Goal: Task Accomplishment & Management: Manage account settings

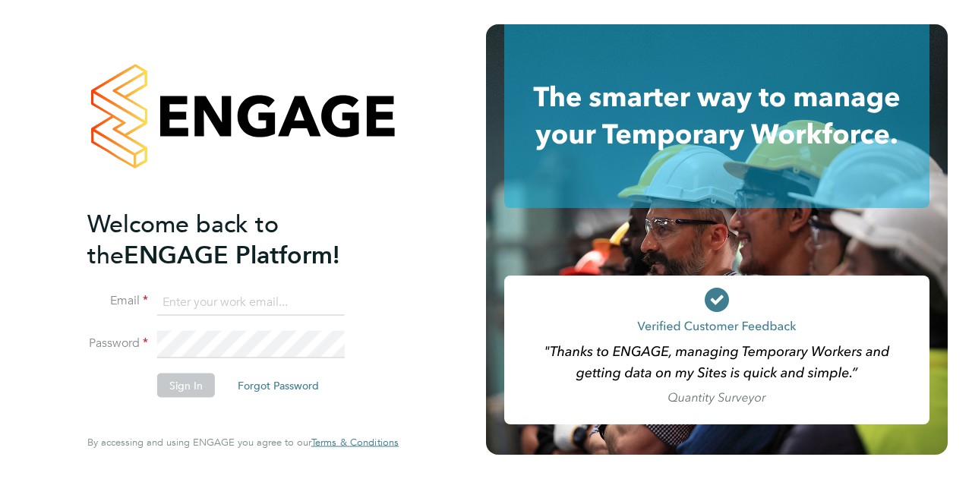
click at [217, 319] on li "Email" at bounding box center [235, 310] width 296 height 43
click at [248, 300] on input at bounding box center [251, 302] width 188 height 27
click at [336, 300] on input "ianpalmer@northwarks.gov.uk" at bounding box center [251, 302] width 188 height 27
type input "paul.jones@wates.co.uk"
click at [191, 383] on button "Sign In" at bounding box center [186, 385] width 58 height 24
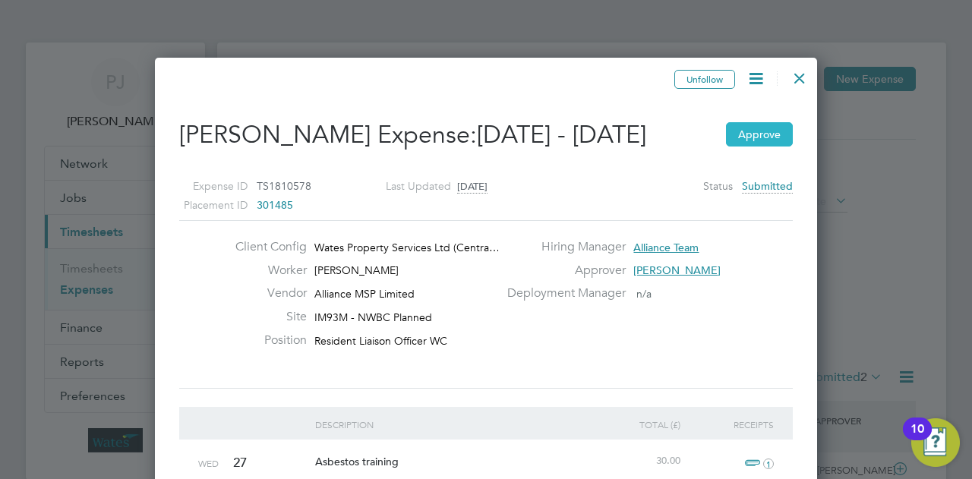
click at [759, 130] on button "Approve" at bounding box center [759, 134] width 67 height 24
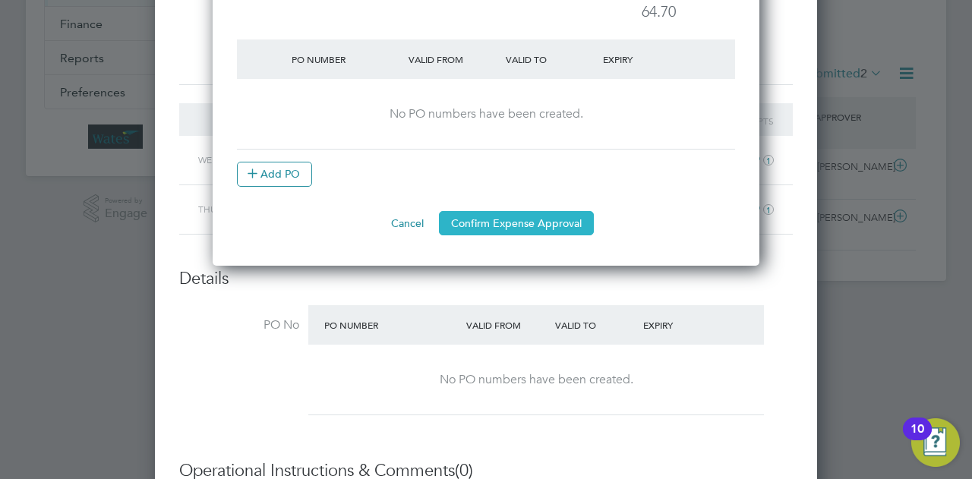
click at [521, 217] on button "Confirm Expense Approval" at bounding box center [516, 223] width 155 height 24
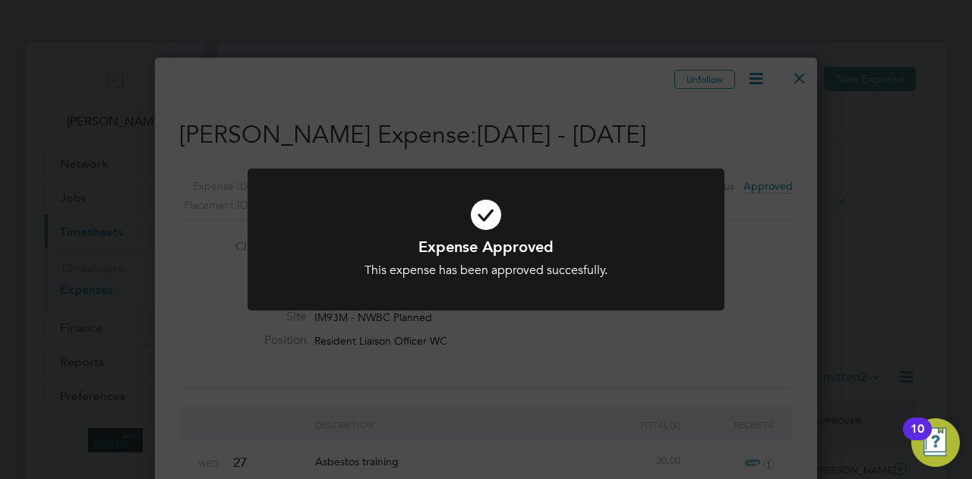
drag, startPoint x: 504, startPoint y: 235, endPoint x: 512, endPoint y: 232, distance: 8.2
click at [507, 235] on icon at bounding box center [486, 214] width 395 height 59
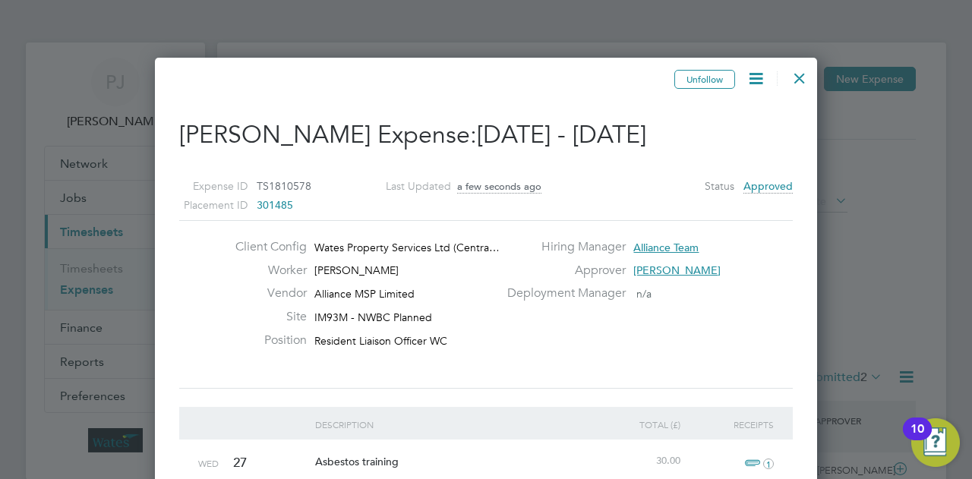
click at [804, 68] on div at bounding box center [799, 74] width 27 height 27
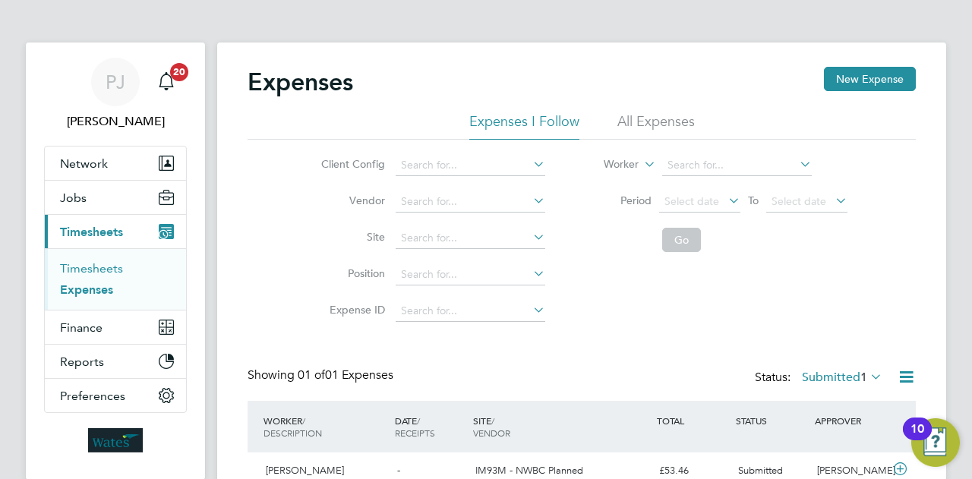
click at [97, 268] on link "Timesheets" at bounding box center [91, 268] width 63 height 14
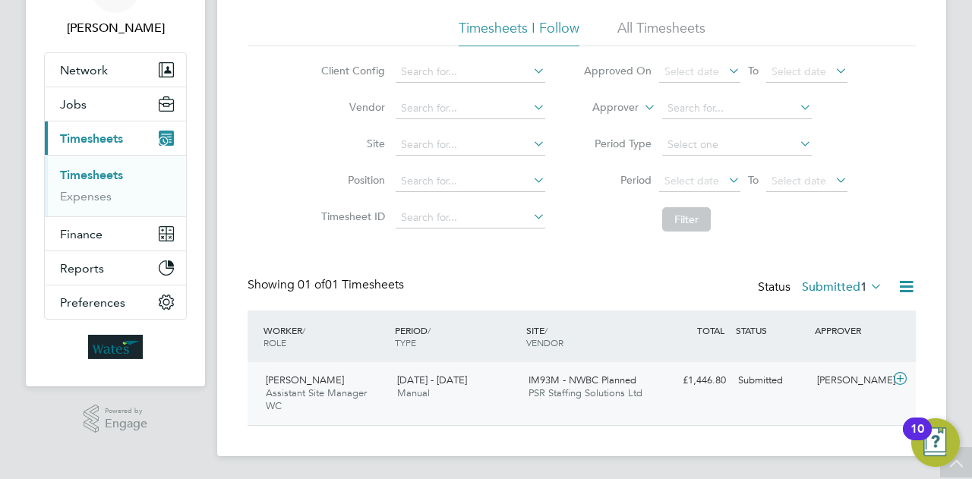
click at [292, 393] on span "Assistant Site Manager WC" at bounding box center [316, 400] width 101 height 26
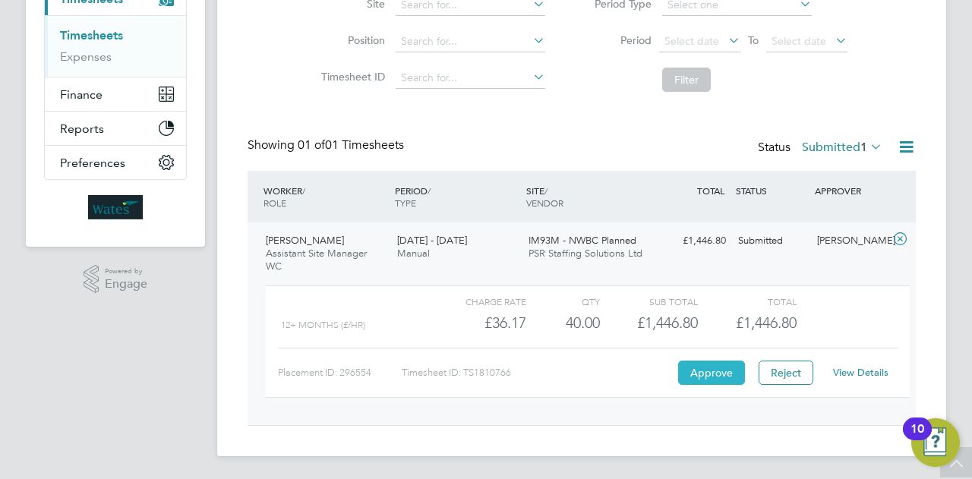
click at [723, 371] on button "Approve" at bounding box center [711, 373] width 67 height 24
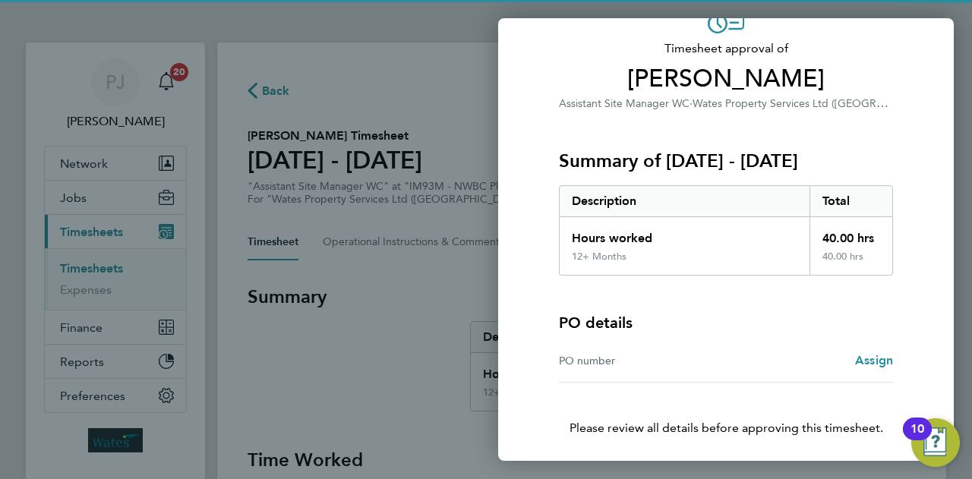
scroll to position [142, 0]
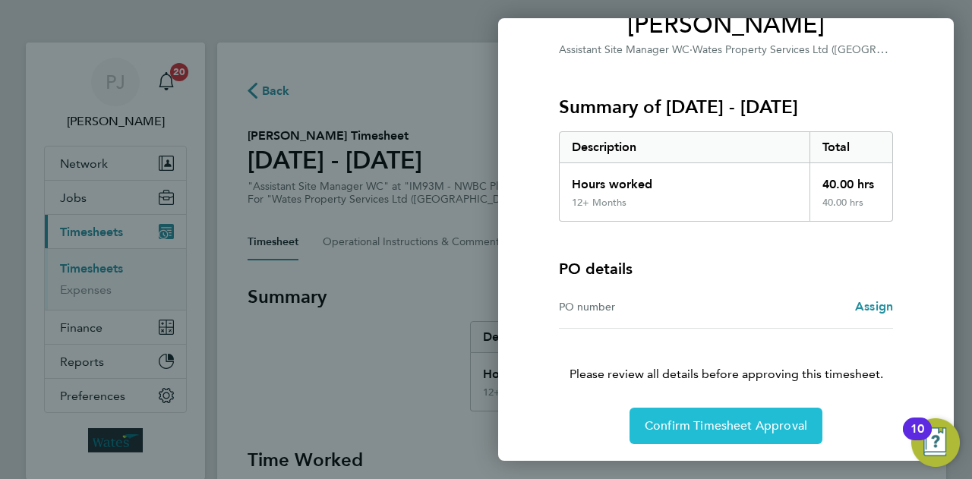
click at [714, 431] on span "Confirm Timesheet Approval" at bounding box center [726, 425] width 163 height 15
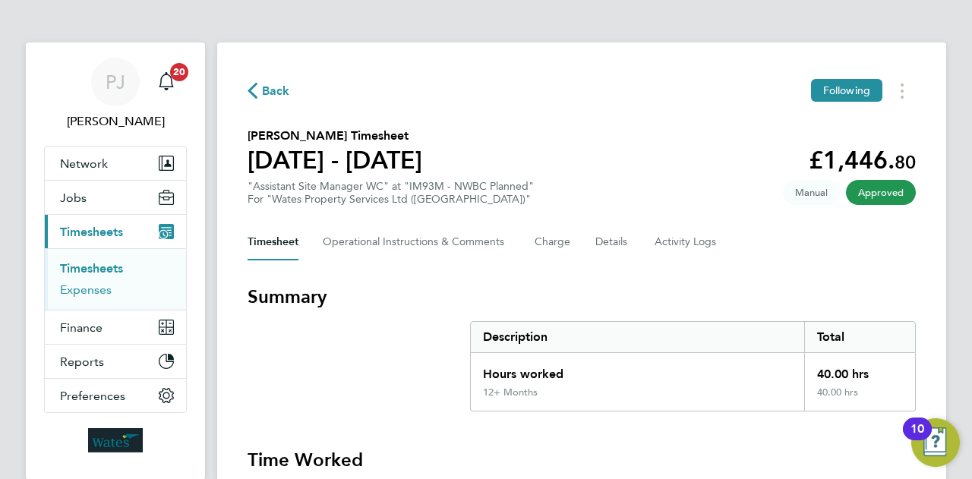
click at [93, 292] on link "Expenses" at bounding box center [86, 289] width 52 height 14
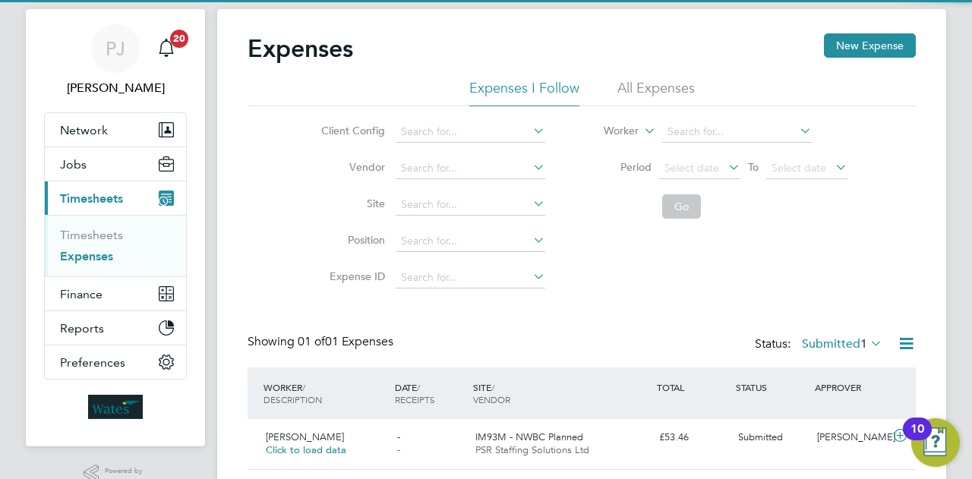
scroll to position [79, 0]
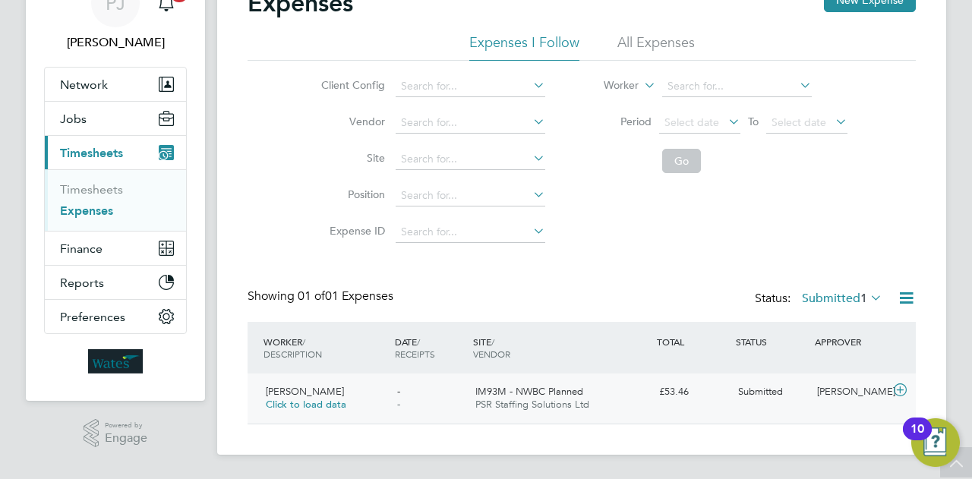
click at [560, 405] on span "PSR Staffing Solutions Ltd" at bounding box center [532, 404] width 114 height 13
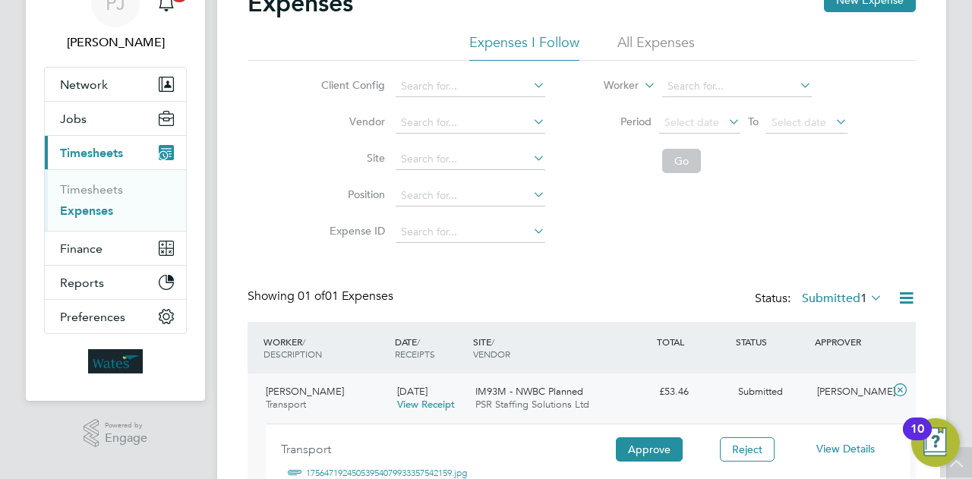
scroll to position [234, 0]
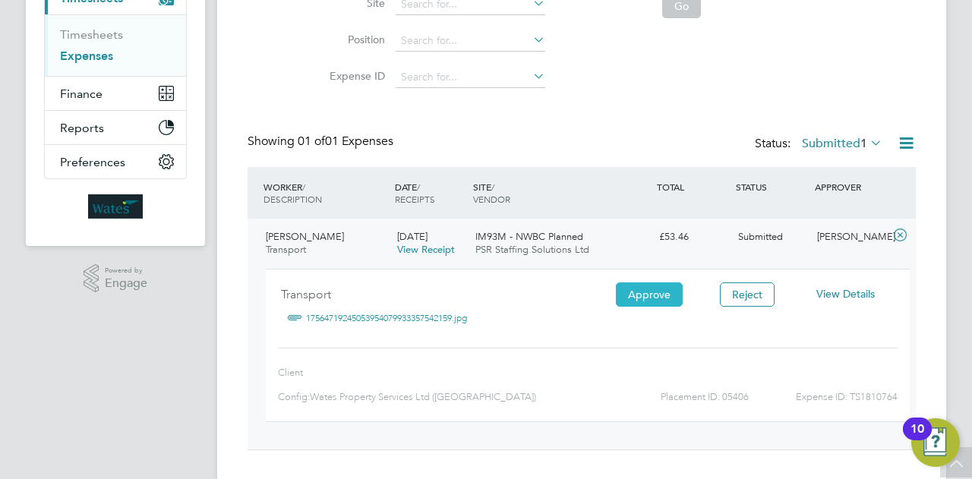
click at [633, 285] on button "Approve" at bounding box center [649, 294] width 67 height 24
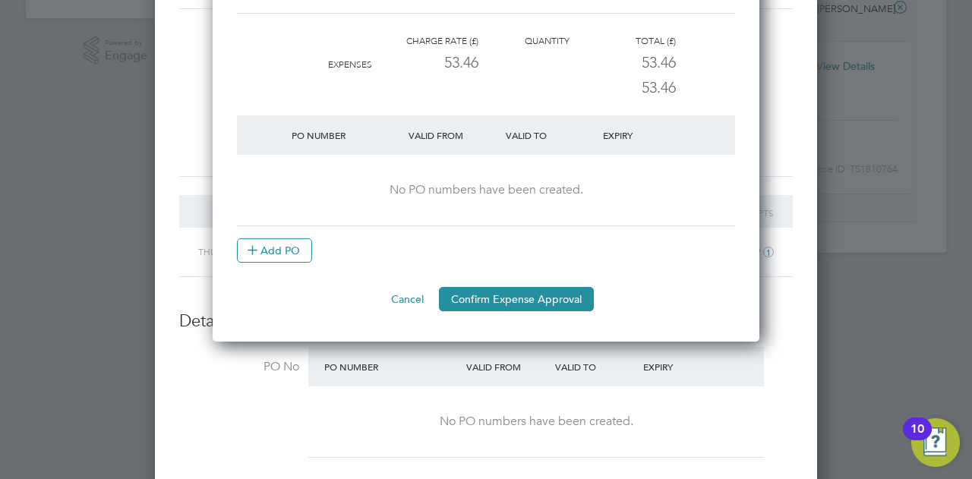
click at [529, 285] on li "PO Number Valid From Valid To Expiry No PO numbers have been created. Add PO" at bounding box center [486, 201] width 498 height 172
click at [533, 301] on button "Confirm Expense Approval" at bounding box center [516, 299] width 155 height 24
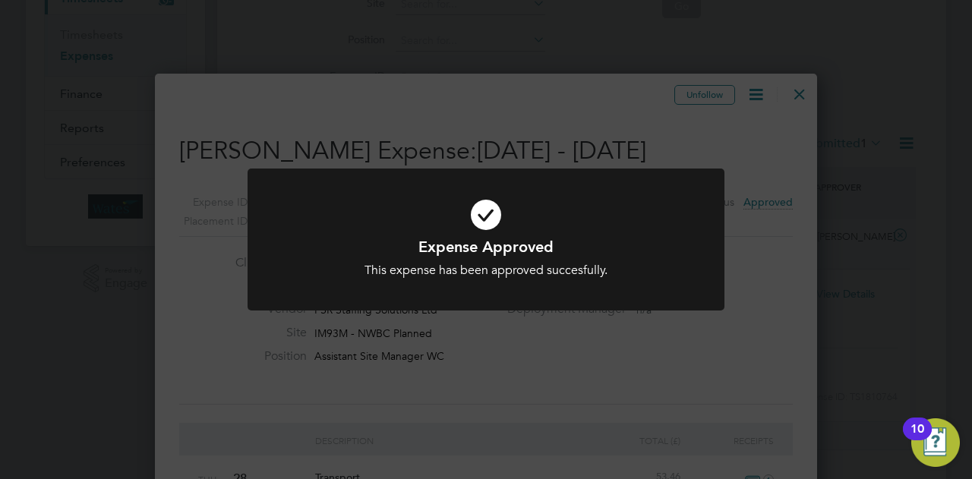
click at [848, 155] on div "Expense Approved This expense has been approved succesfully. Cancel Okay" at bounding box center [486, 239] width 972 height 479
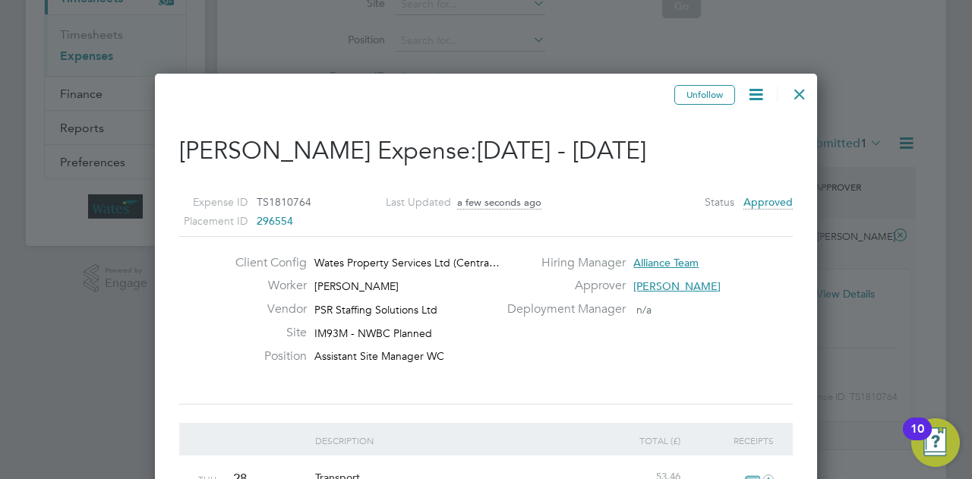
click at [806, 104] on div at bounding box center [799, 90] width 27 height 27
